Goal: Transaction & Acquisition: Register for event/course

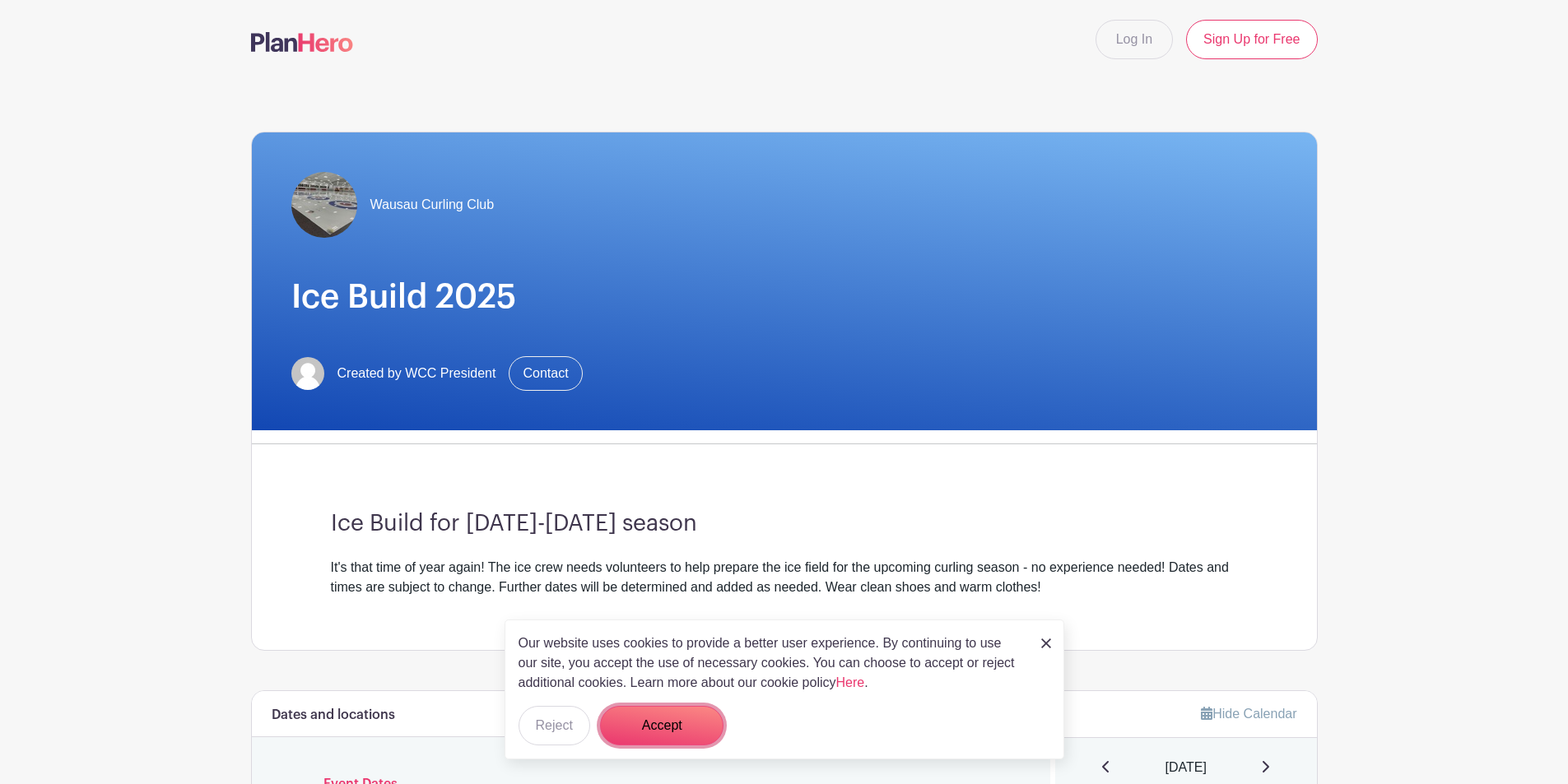
click at [682, 740] on button "Accept" at bounding box center [661, 725] width 123 height 39
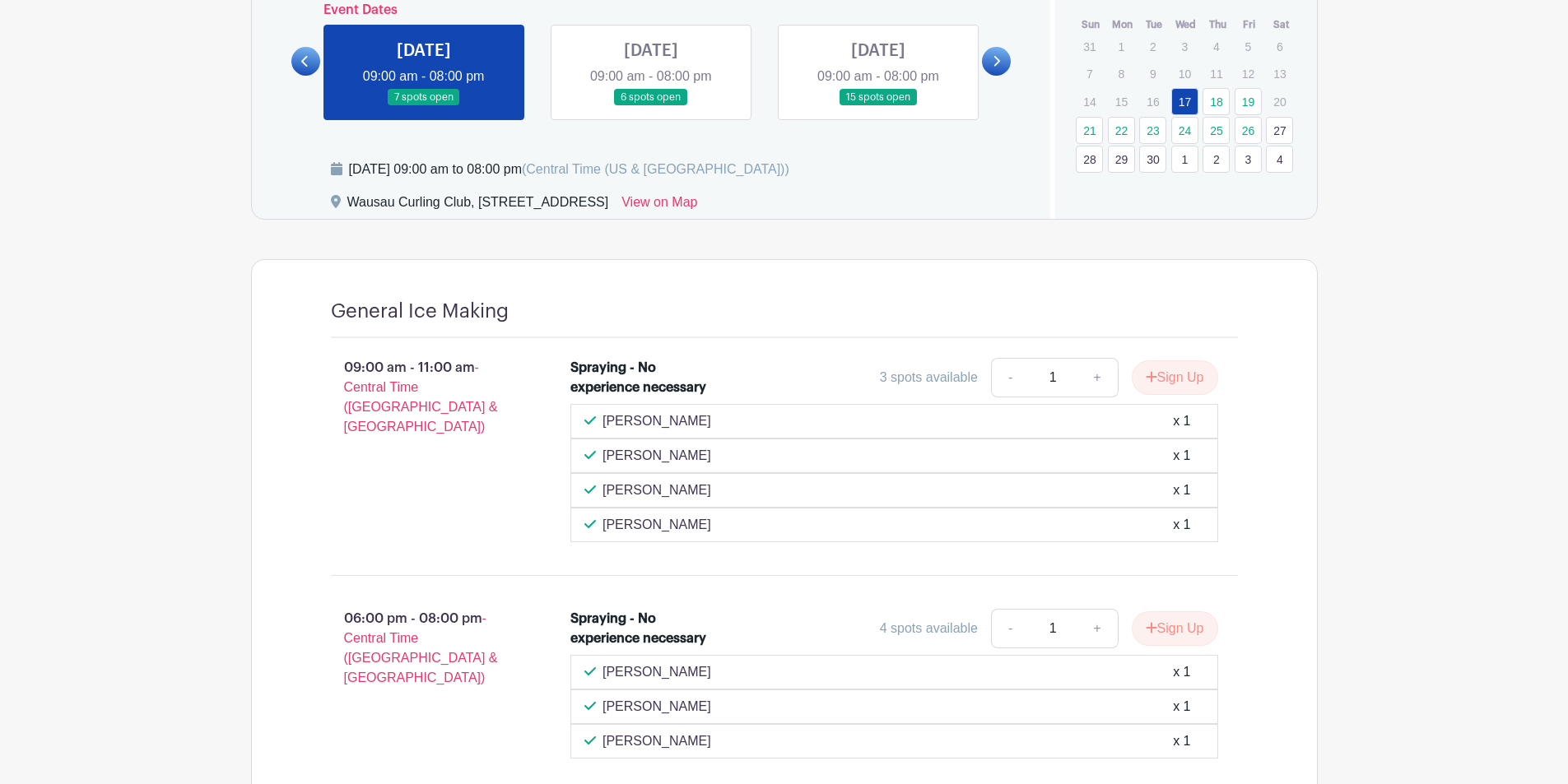
scroll to position [857, 0]
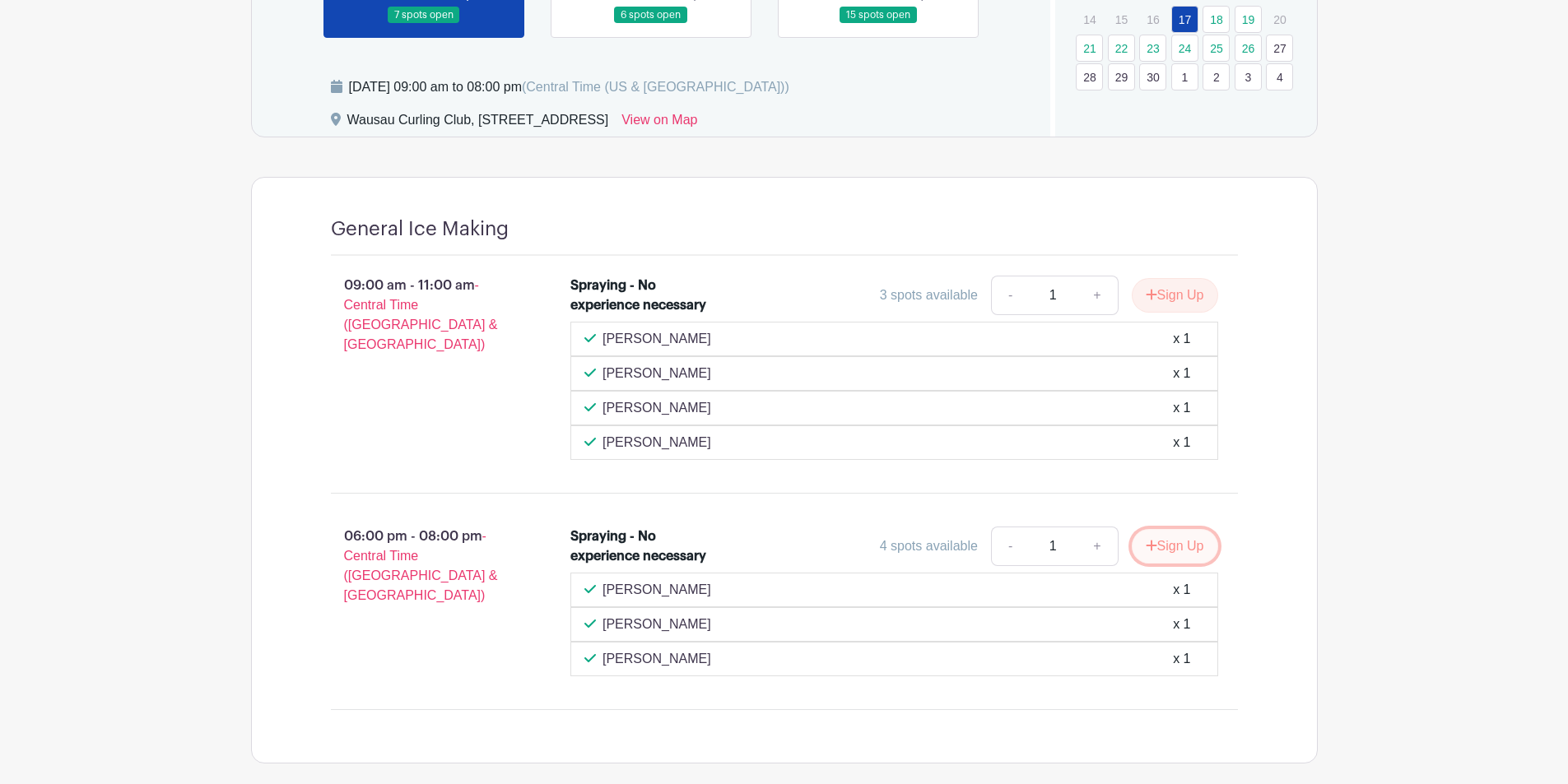
click at [1182, 543] on button "Sign Up" at bounding box center [1174, 546] width 86 height 34
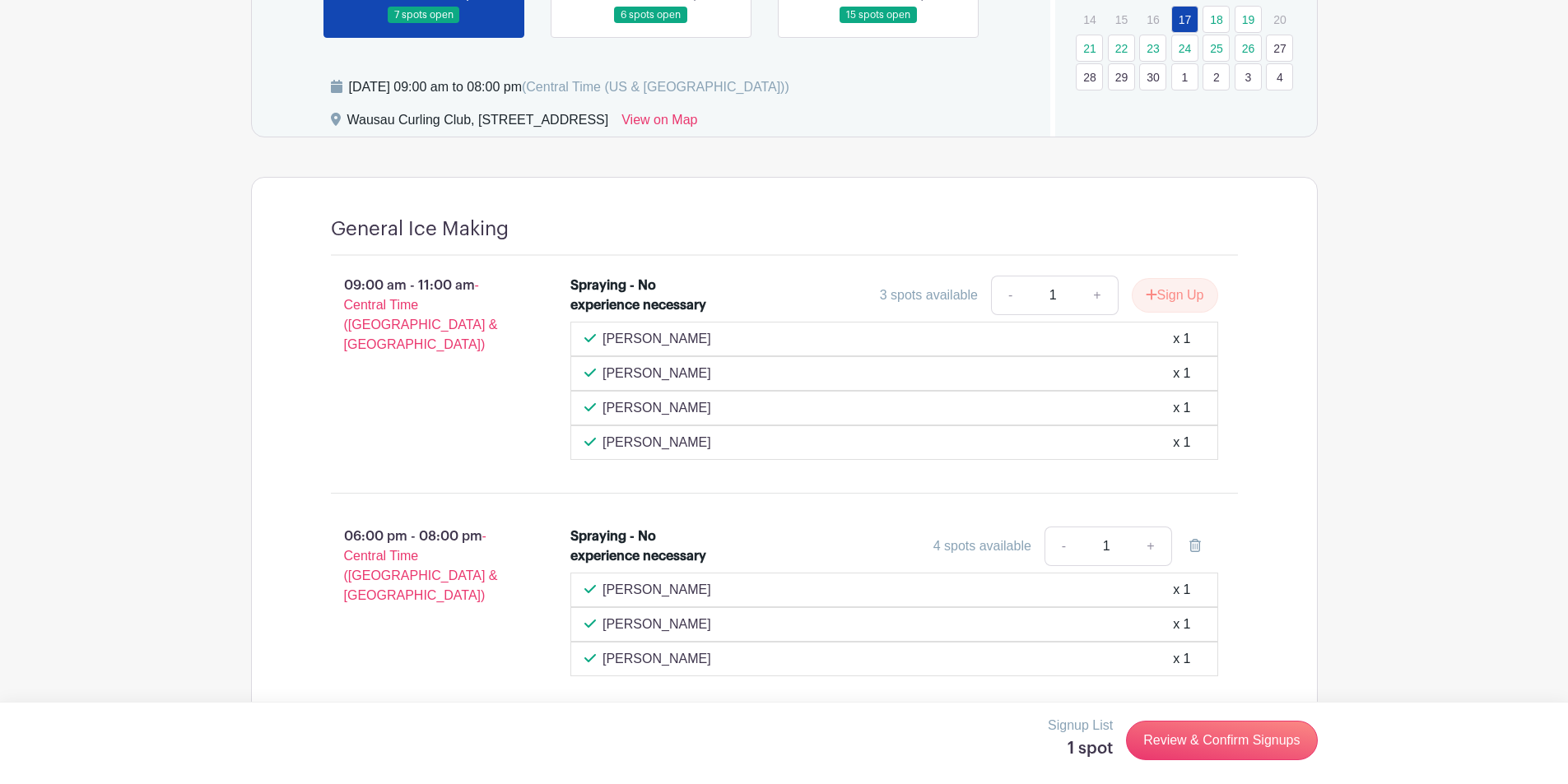
scroll to position [939, 0]
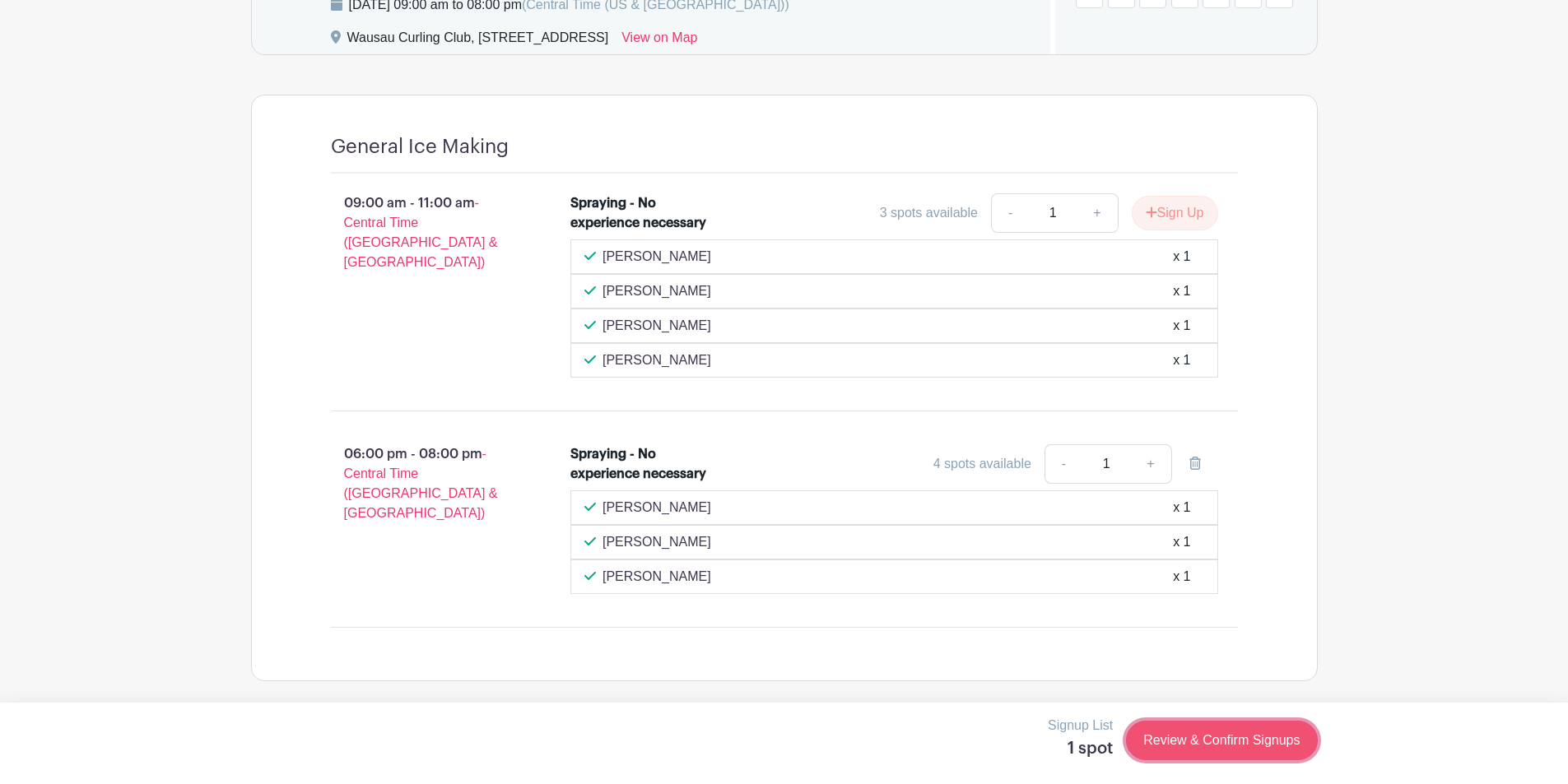
click at [1202, 740] on link "Review & Confirm Signups" at bounding box center [1221, 740] width 191 height 39
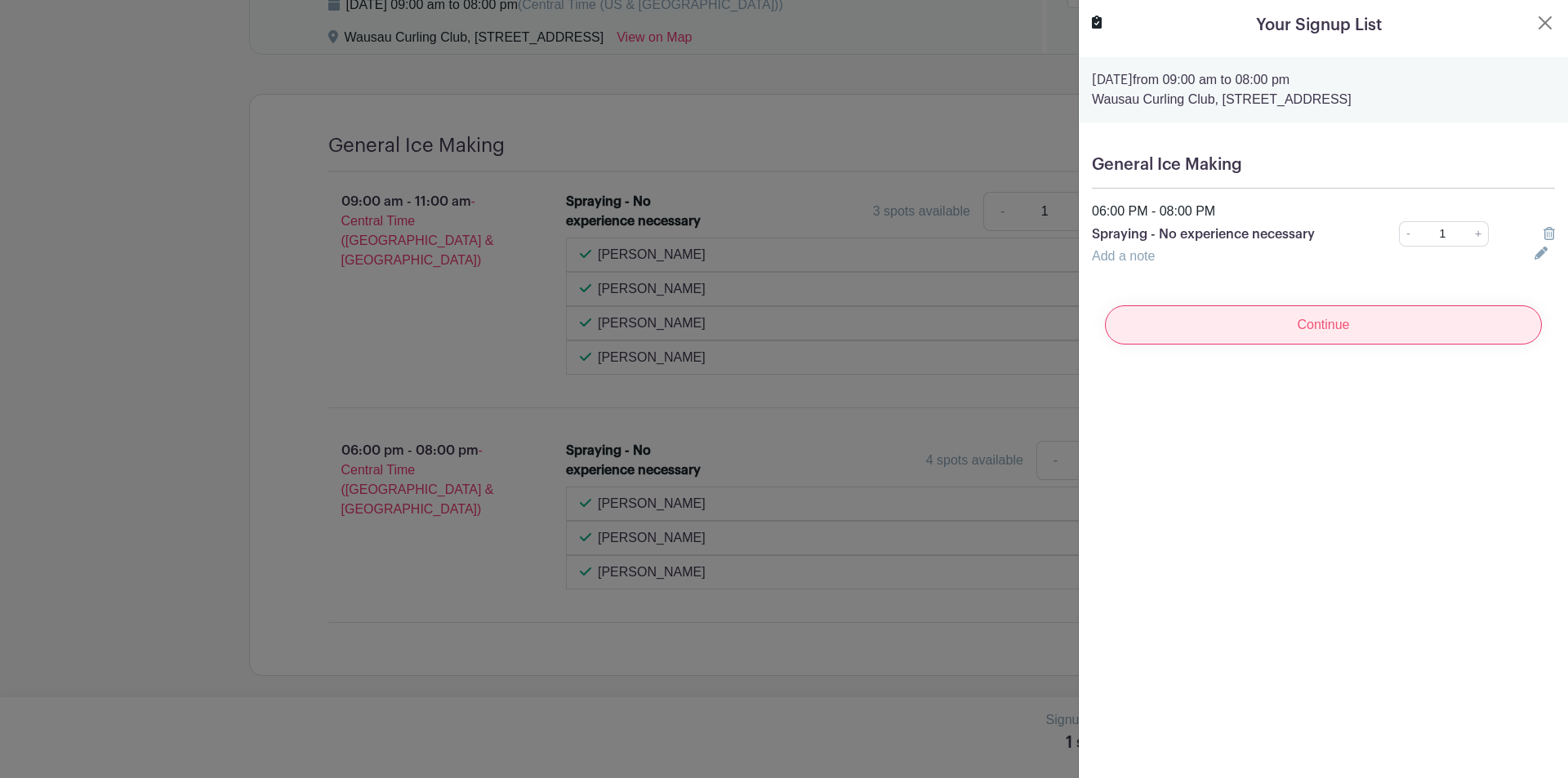
click at [1348, 320] on input "Continue" at bounding box center [1324, 325] width 437 height 39
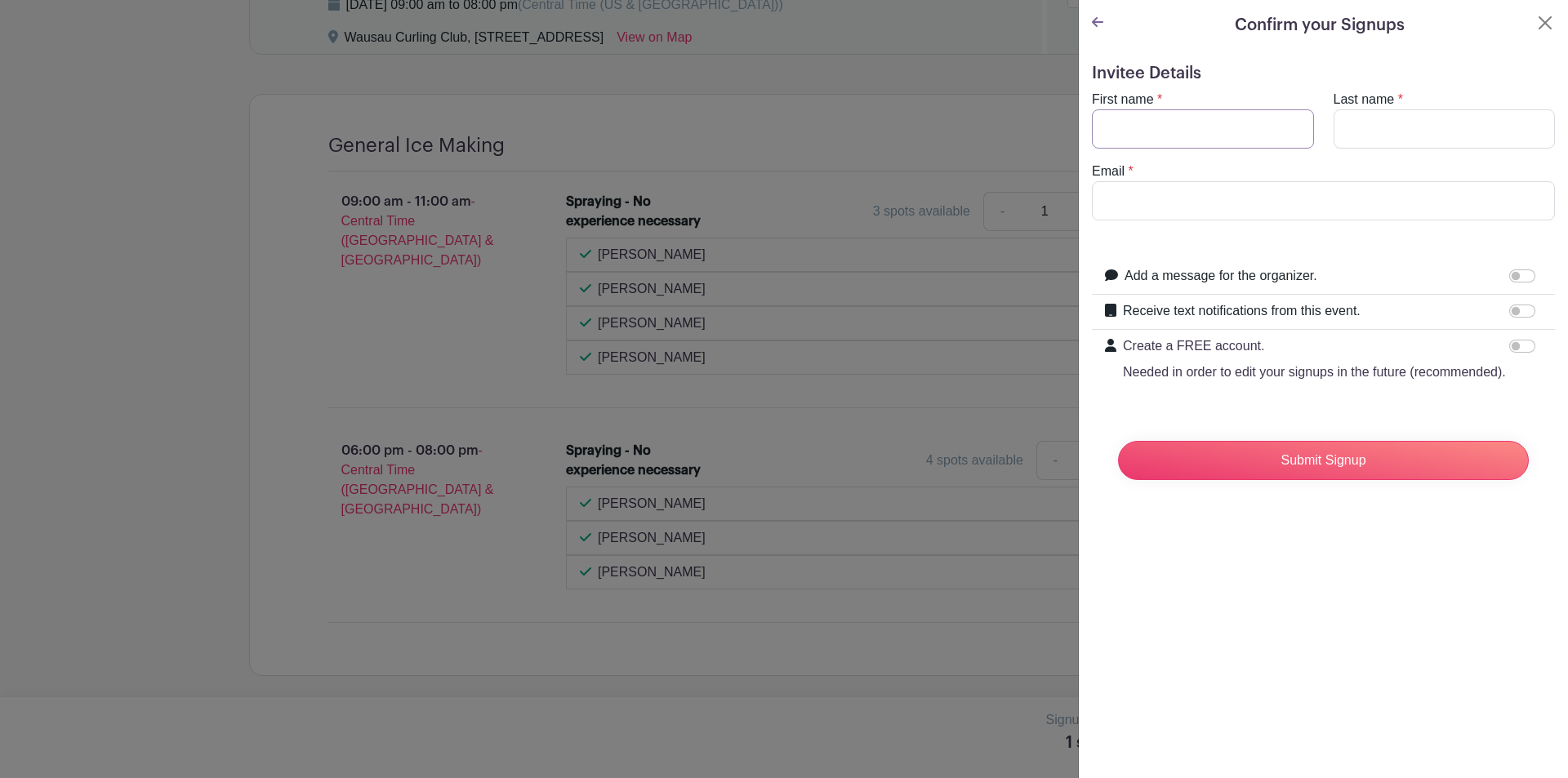
click at [1124, 126] on input "First name" at bounding box center [1202, 129] width 222 height 39
type input "[PERSON_NAME]"
type input "Spear"
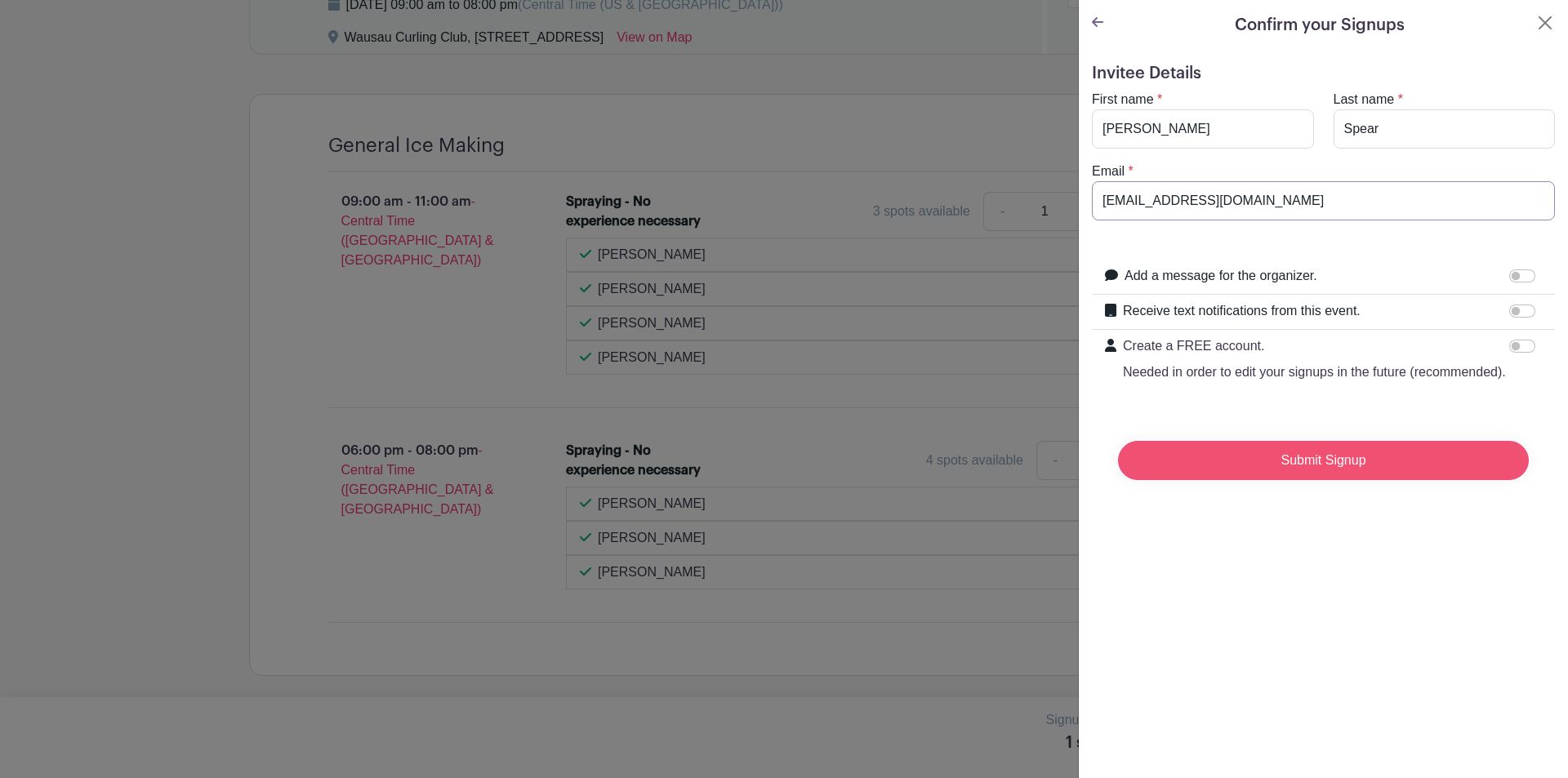
type input "[EMAIL_ADDRESS][DOMAIN_NAME]"
click at [1299, 475] on input "Submit Signup" at bounding box center [1323, 460] width 410 height 39
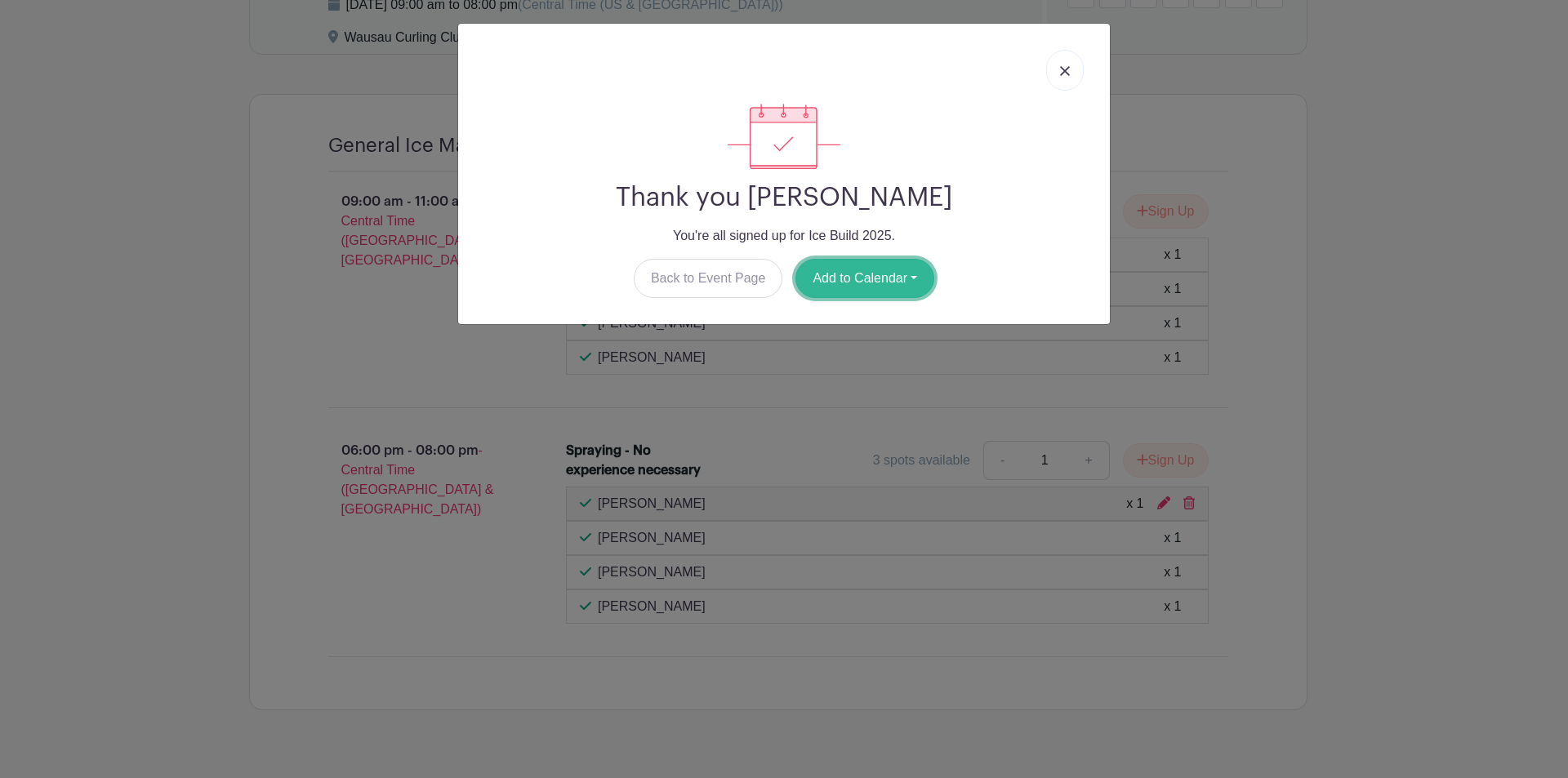
click at [902, 279] on button "Add to Calendar" at bounding box center [864, 278] width 139 height 39
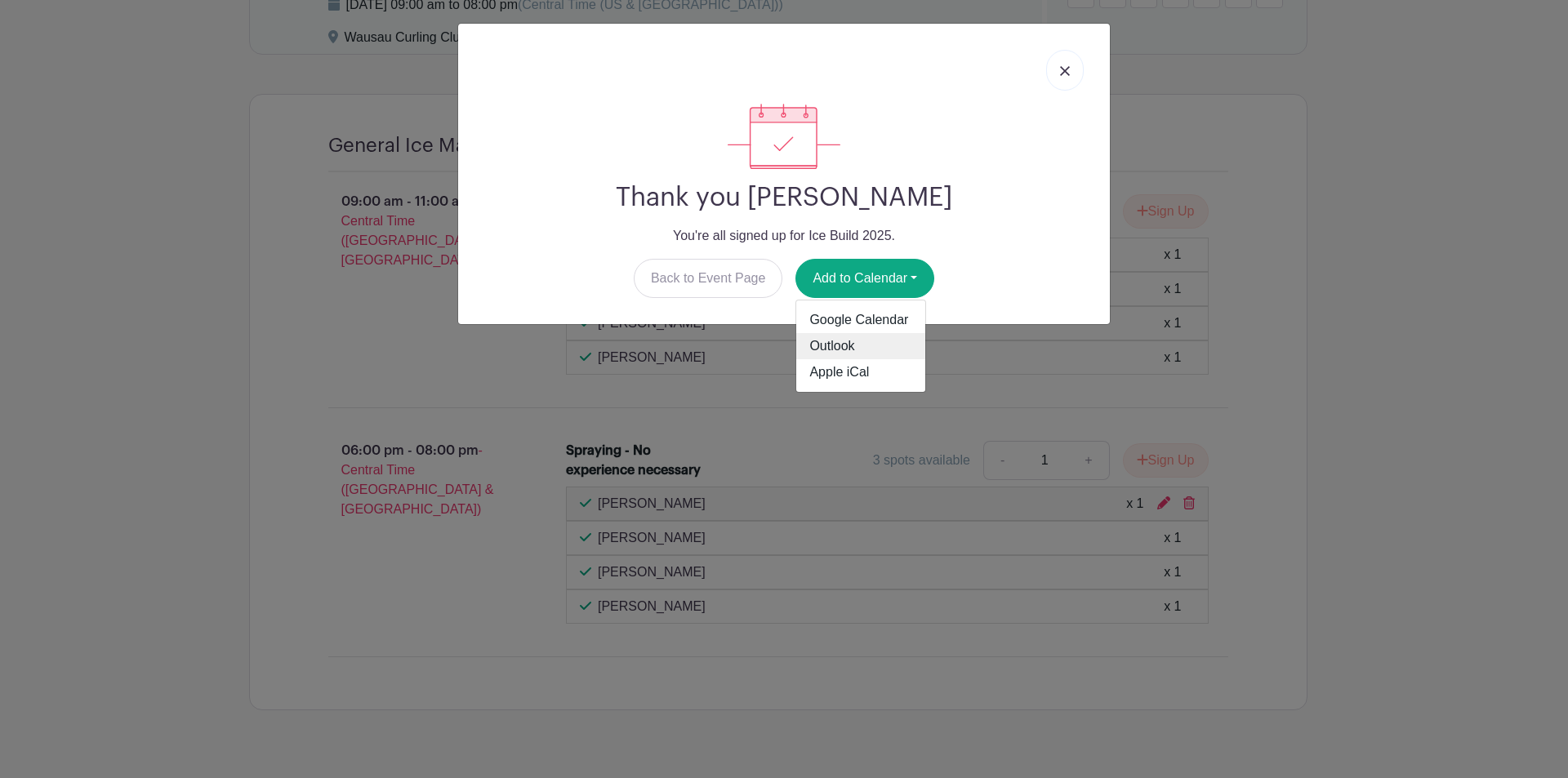
click at [843, 346] on link "Outlook" at bounding box center [860, 346] width 129 height 26
click at [1067, 72] on img at bounding box center [1064, 71] width 10 height 10
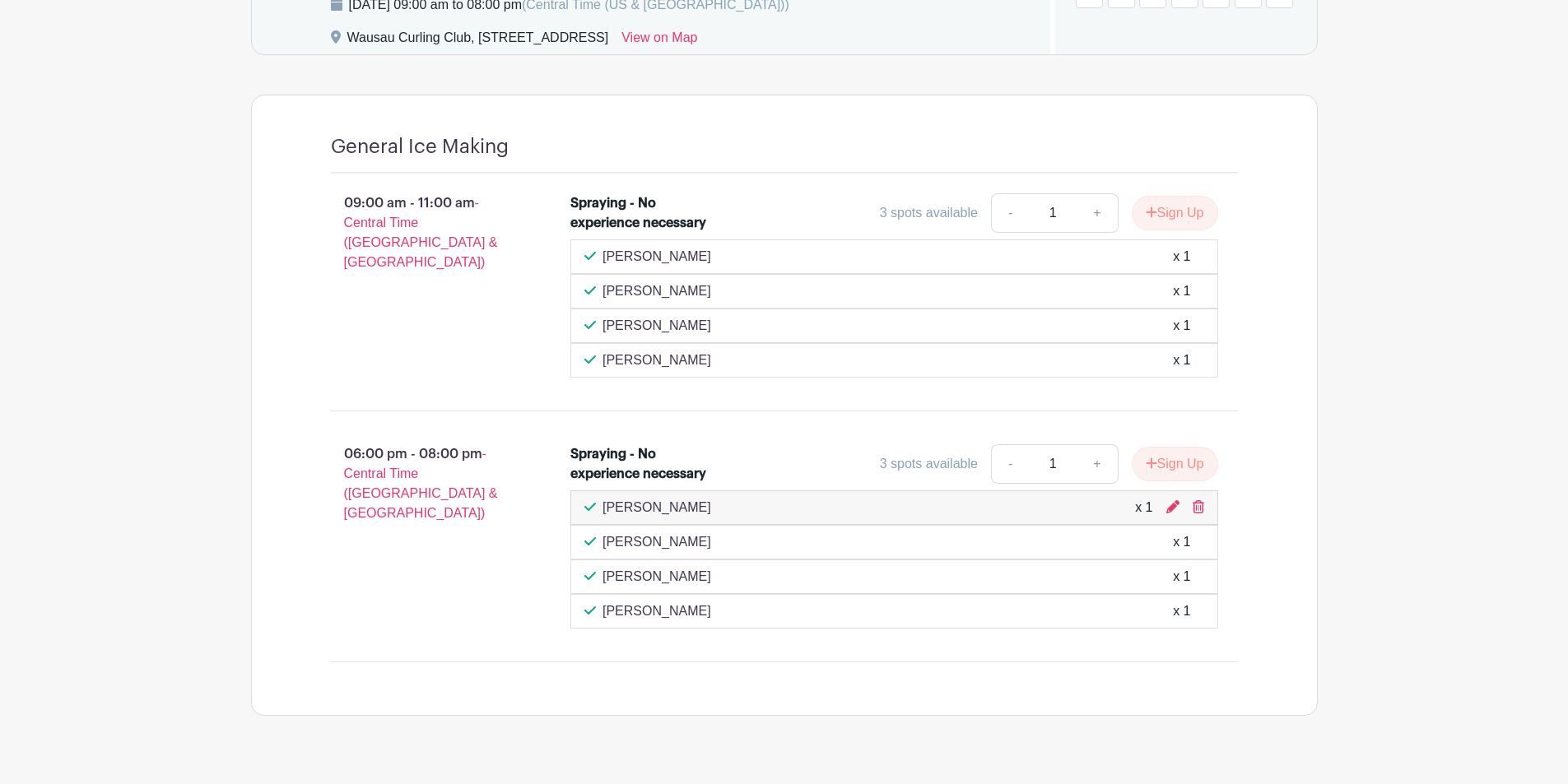
scroll to position [528, 0]
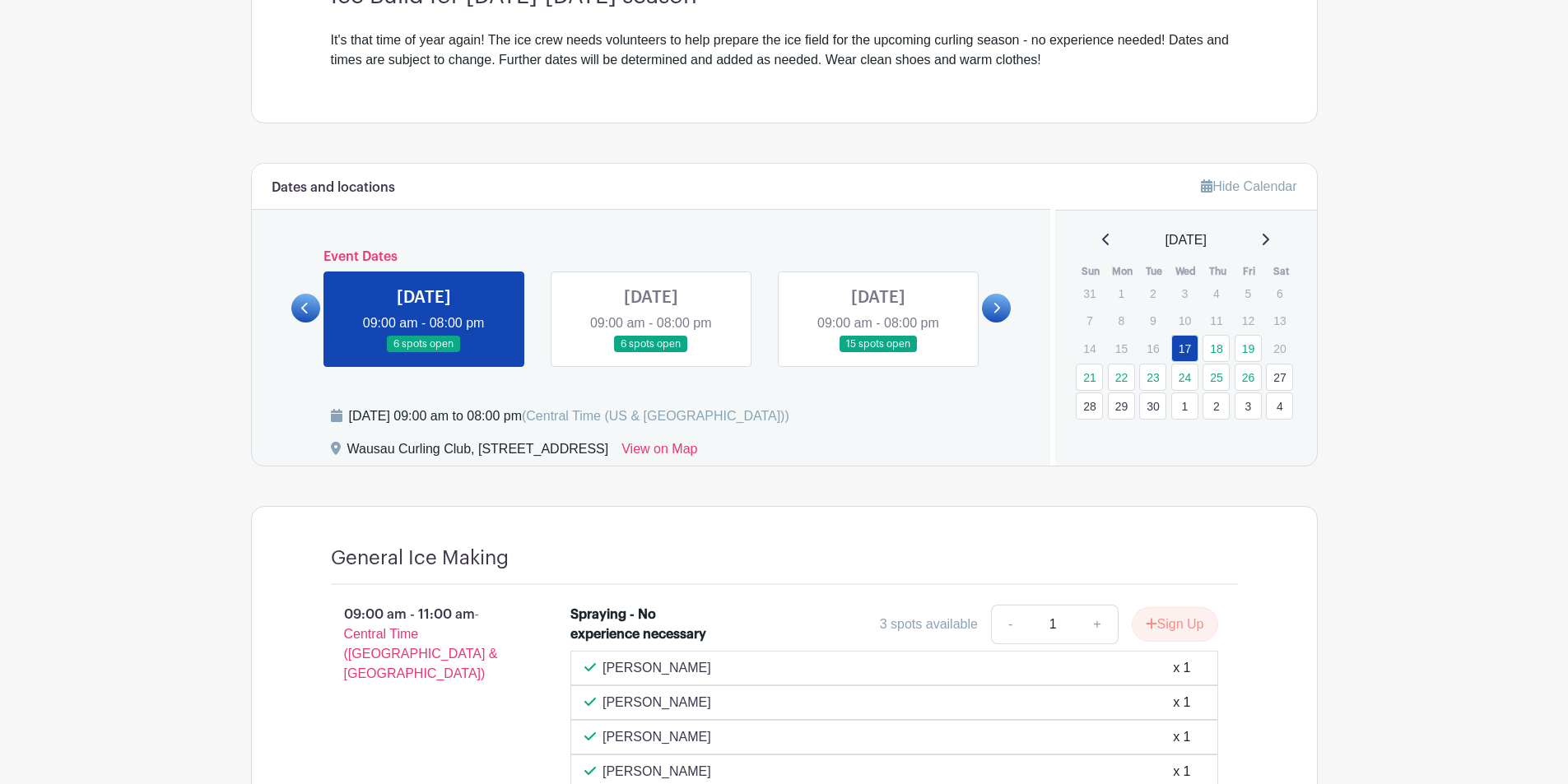
click at [651, 353] on link at bounding box center [651, 353] width 0 height 0
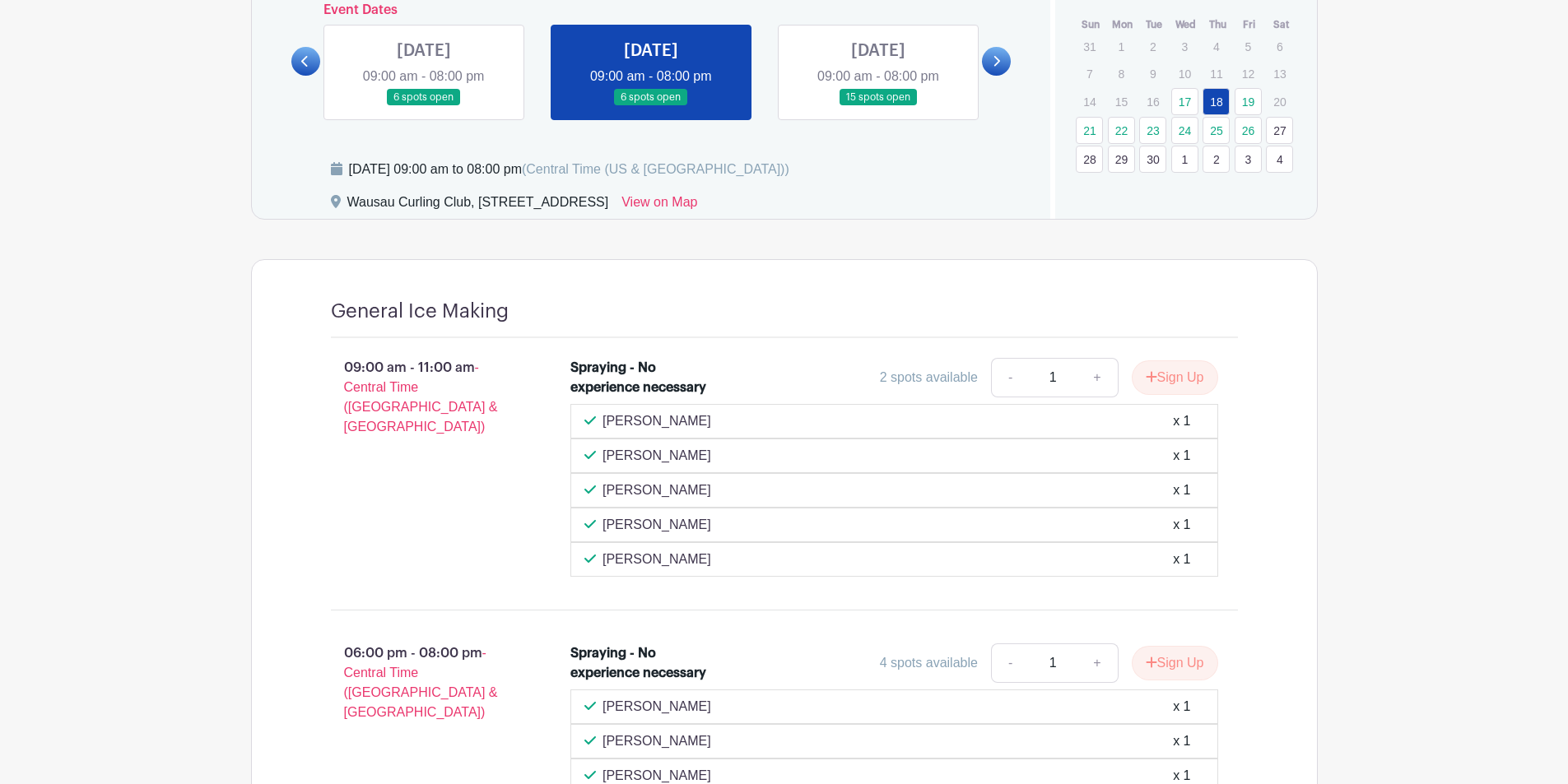
scroll to position [857, 0]
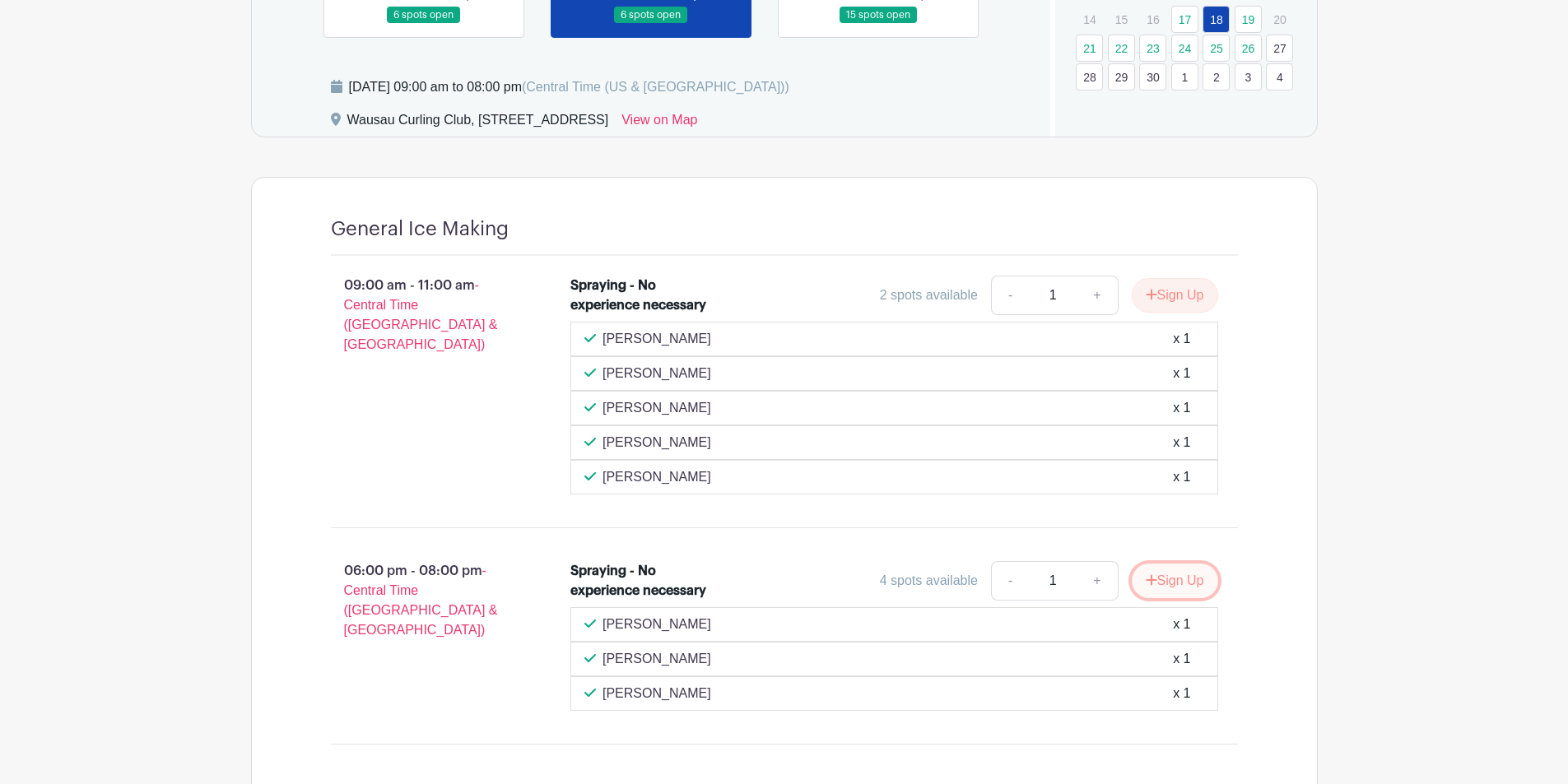
click at [1167, 573] on button "Sign Up" at bounding box center [1174, 580] width 86 height 34
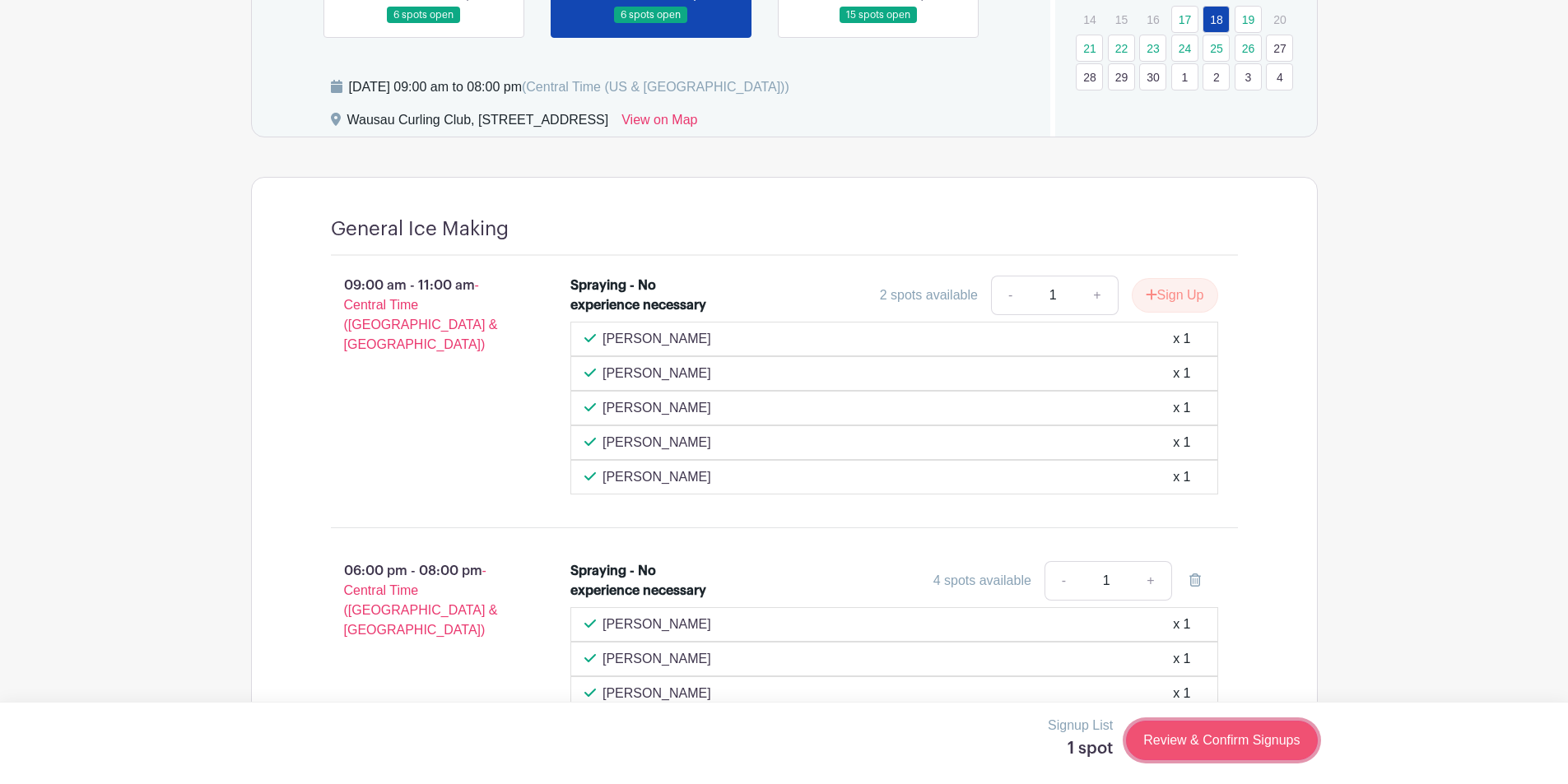
click at [1215, 735] on link "Review & Confirm Signups" at bounding box center [1221, 740] width 191 height 39
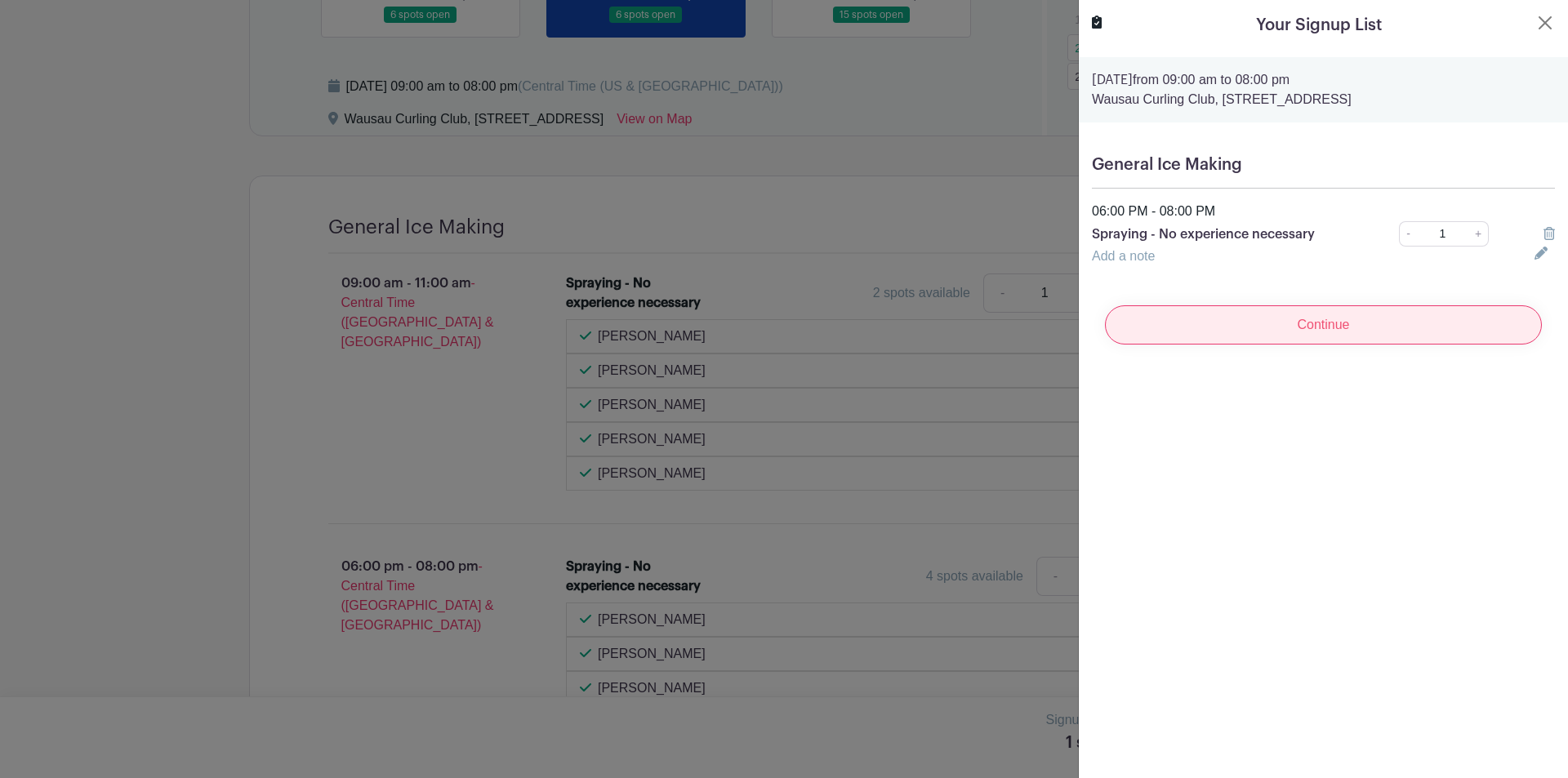
click at [1315, 327] on input "Continue" at bounding box center [1324, 325] width 437 height 39
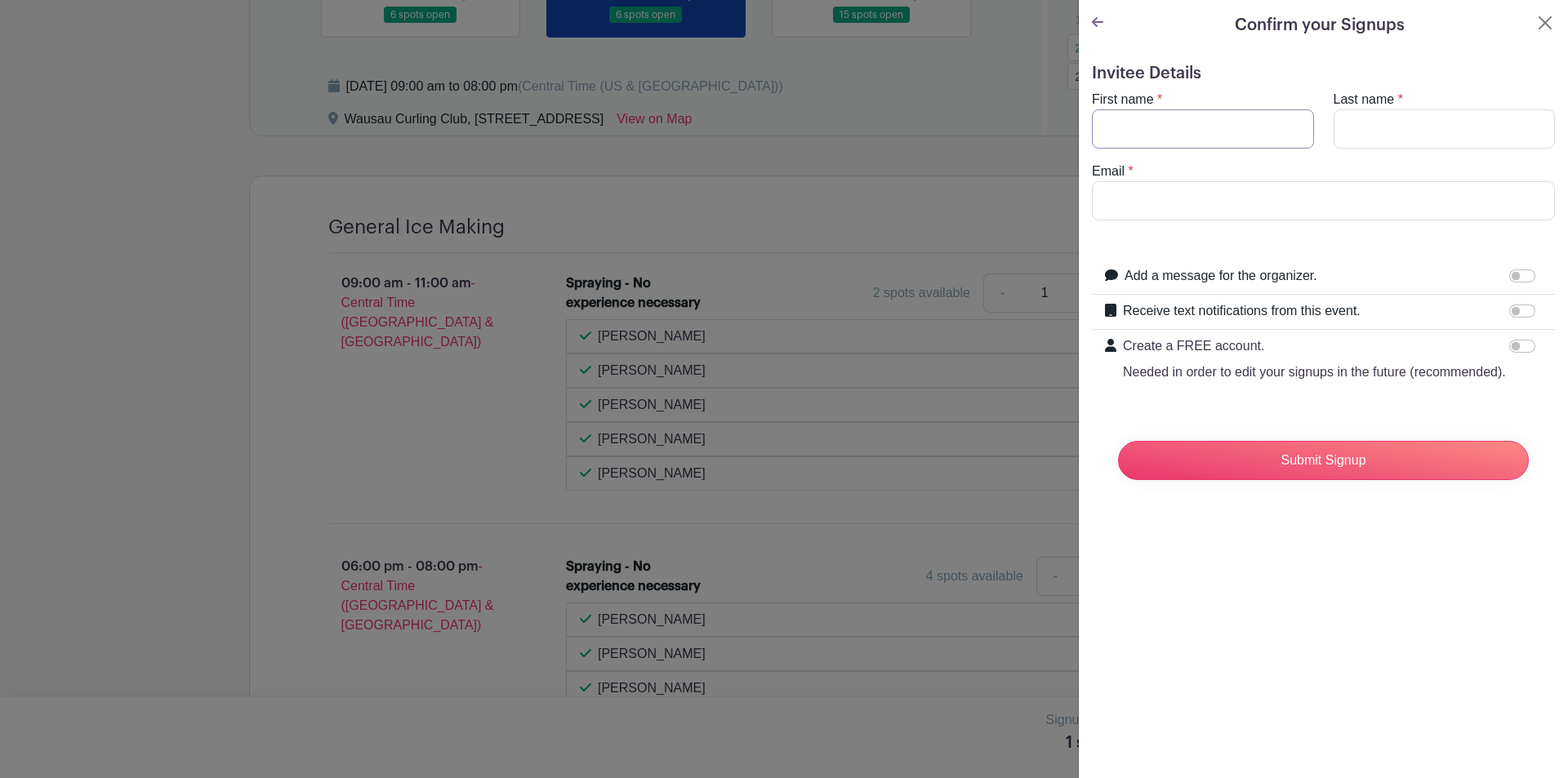
click at [1113, 135] on input "First name" at bounding box center [1202, 129] width 222 height 39
type input "[PERSON_NAME]"
click at [1387, 140] on input "Last name" at bounding box center [1444, 129] width 222 height 39
type input "Spear"
click at [1185, 209] on input "Email" at bounding box center [1323, 200] width 463 height 39
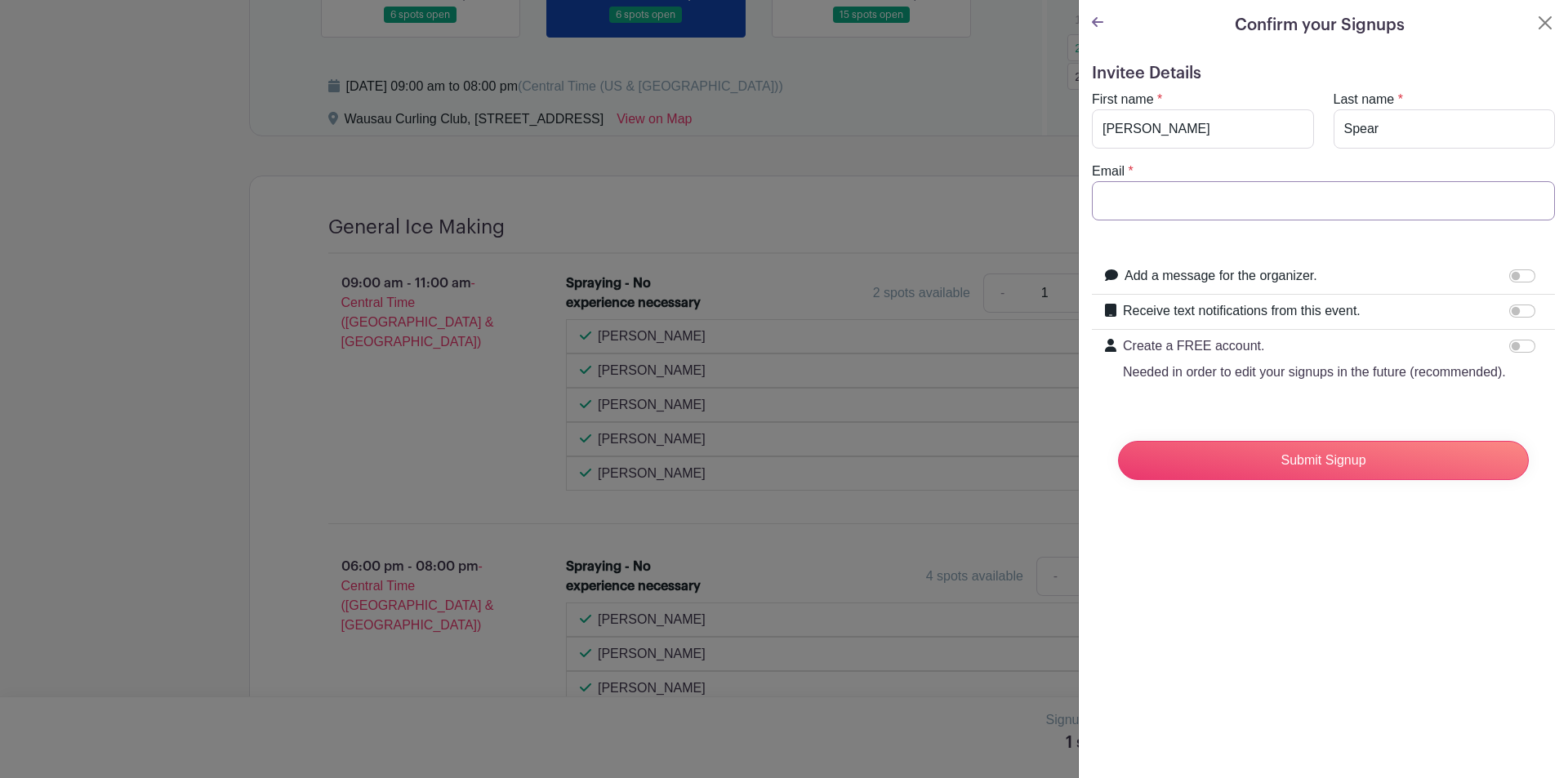
type input "[EMAIL_ADDRESS][DOMAIN_NAME]"
click at [1294, 480] on input "Submit Signup" at bounding box center [1323, 460] width 410 height 39
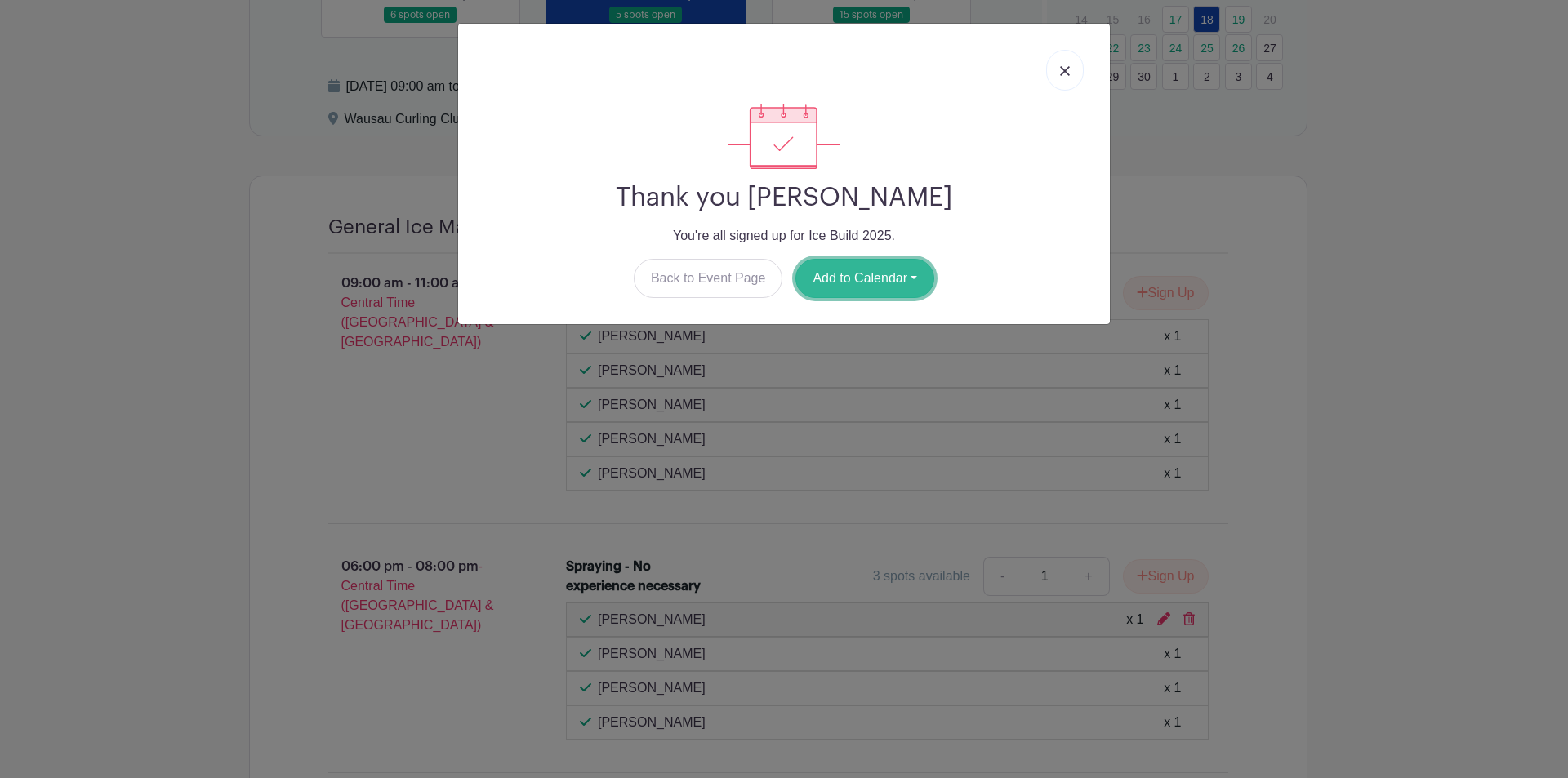
click at [853, 260] on button "Add to Calendar" at bounding box center [864, 278] width 139 height 39
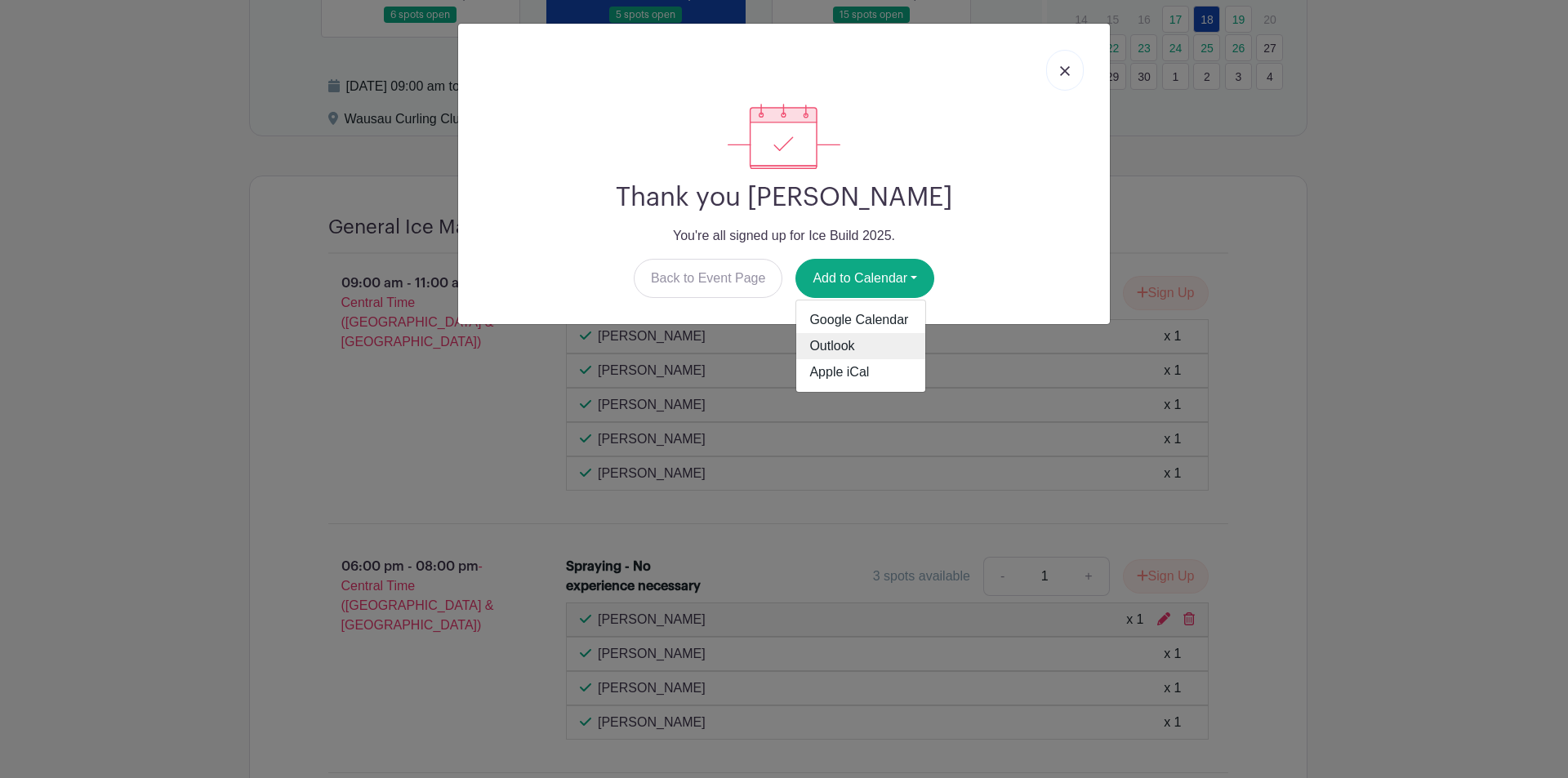
click at [843, 352] on link "Outlook" at bounding box center [860, 346] width 129 height 26
click at [1074, 64] on link at bounding box center [1064, 70] width 37 height 41
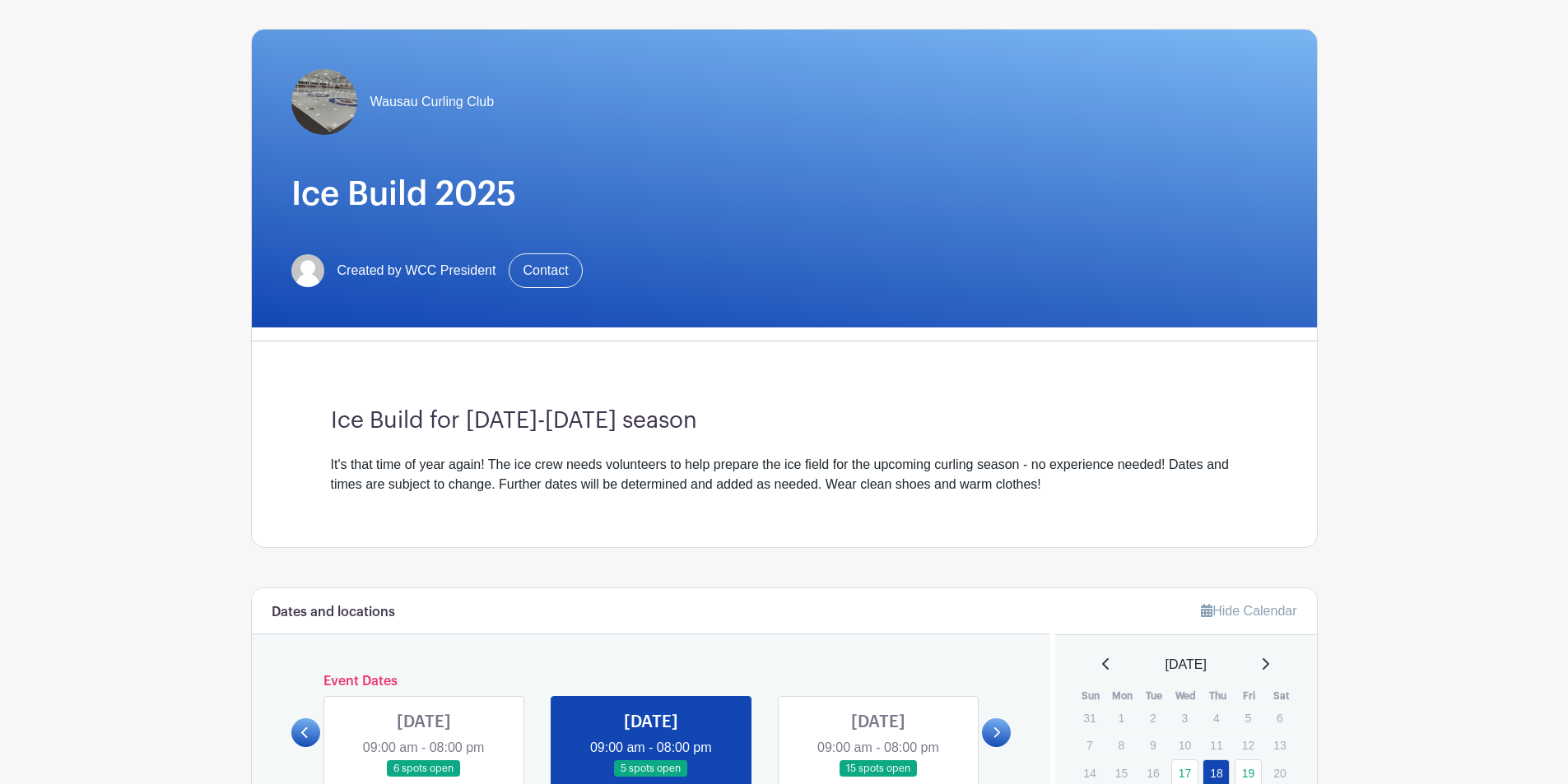
scroll to position [0, 0]
